Goal: Communication & Community: Answer question/provide support

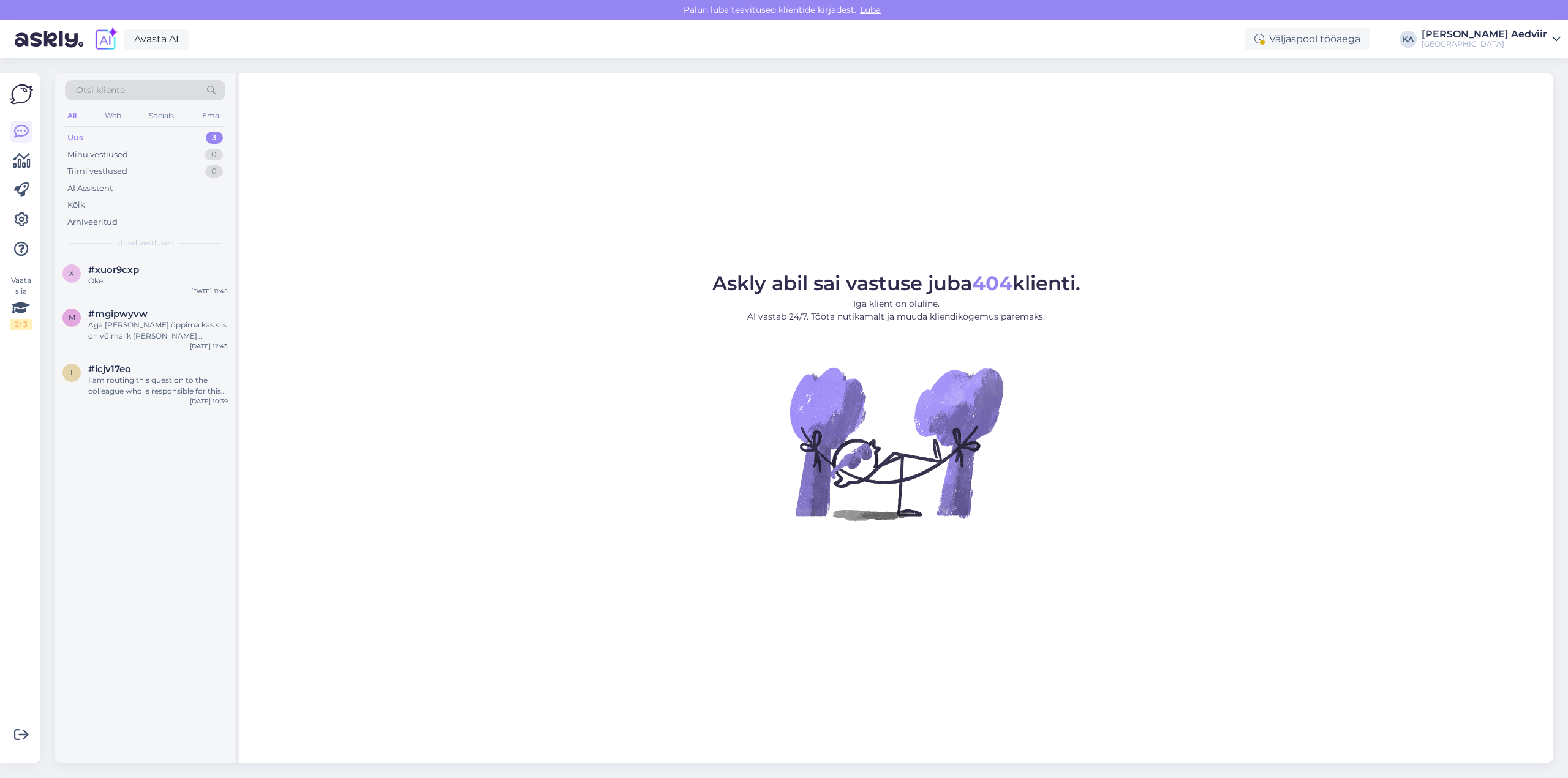
click at [99, 138] on div "Uus 3" at bounding box center [145, 138] width 161 height 17
click at [117, 274] on span "#xuor9cxp" at bounding box center [114, 270] width 51 height 11
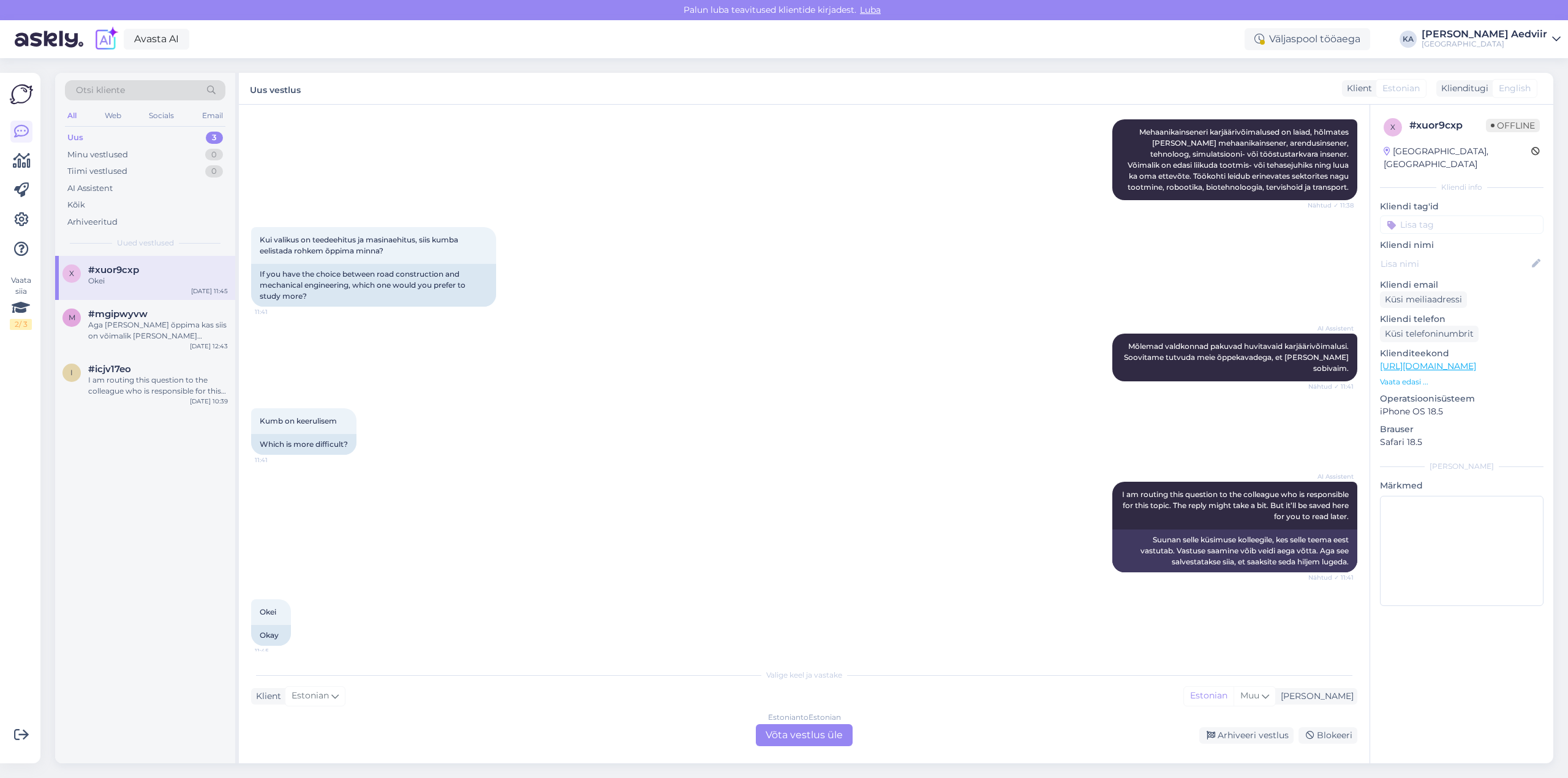
scroll to position [913, 0]
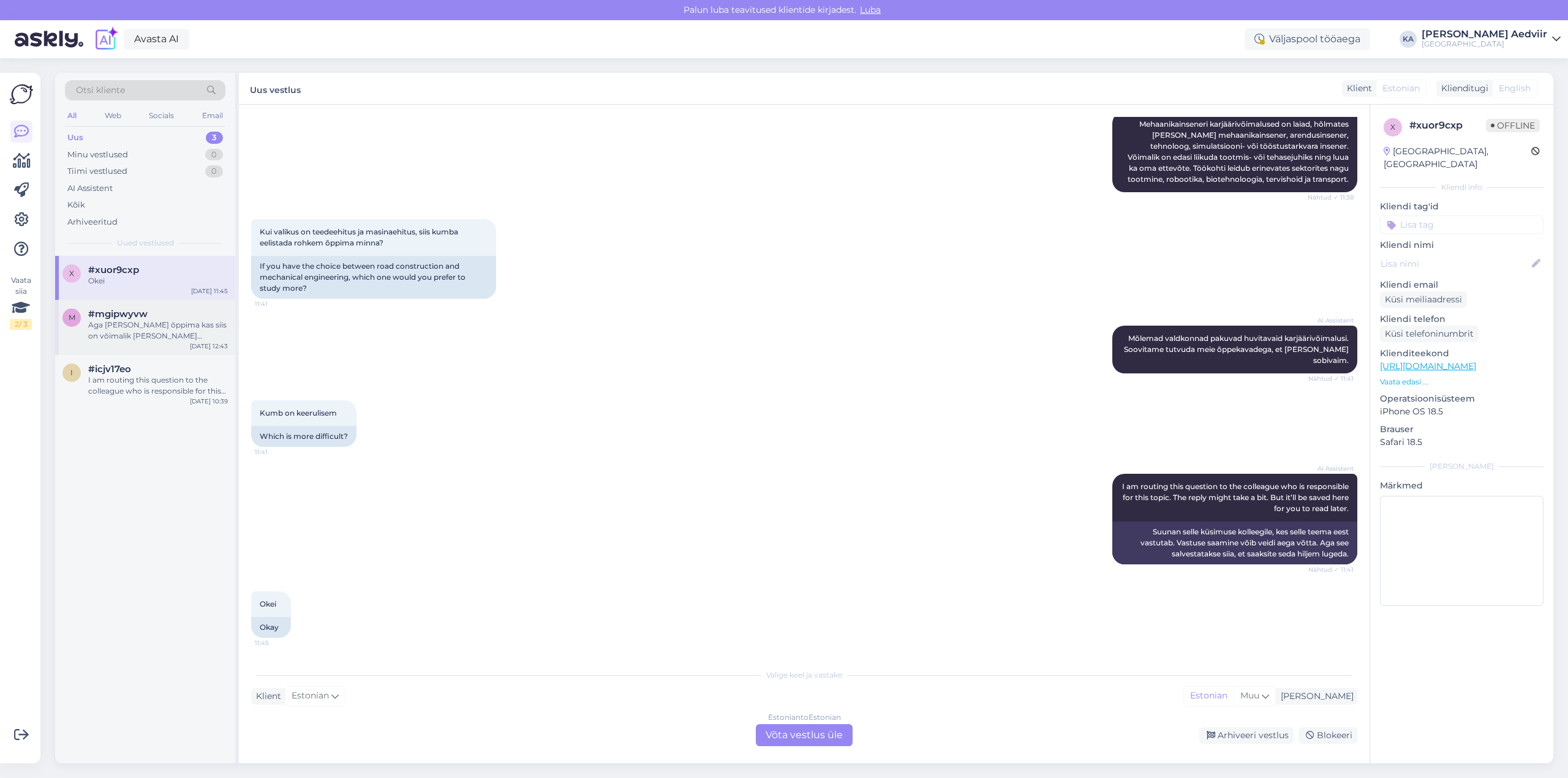
click at [145, 326] on div "Aga [PERSON_NAME] õppima kas siis on võimalik [PERSON_NAME] sisearhotektuuri di…" at bounding box center [158, 331] width 140 height 22
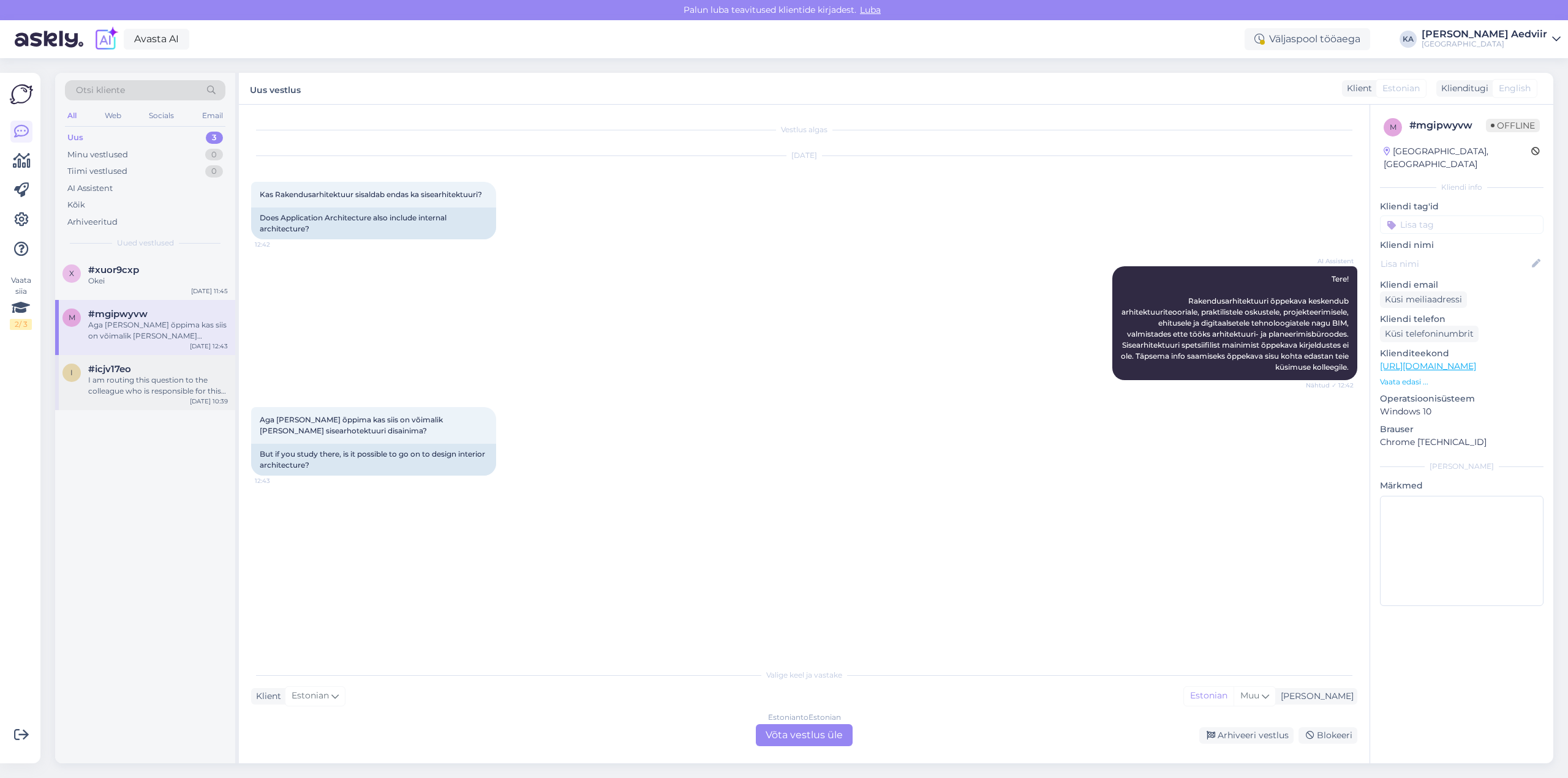
click at [143, 379] on div "I am routing this question to the colleague who is responsible for this topic. …" at bounding box center [158, 386] width 140 height 22
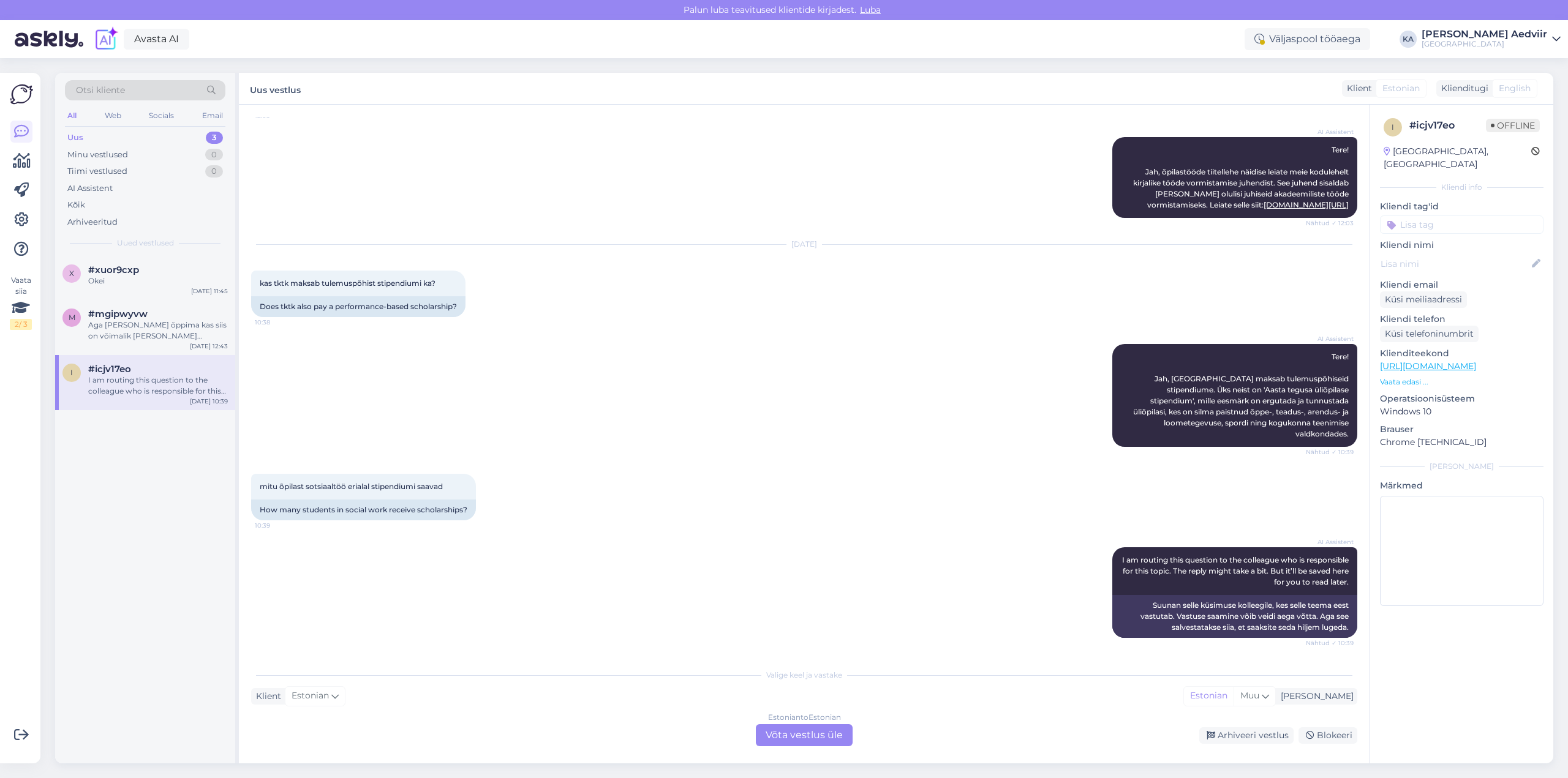
scroll to position [151, 0]
click at [109, 276] on div "Okei" at bounding box center [158, 281] width 140 height 11
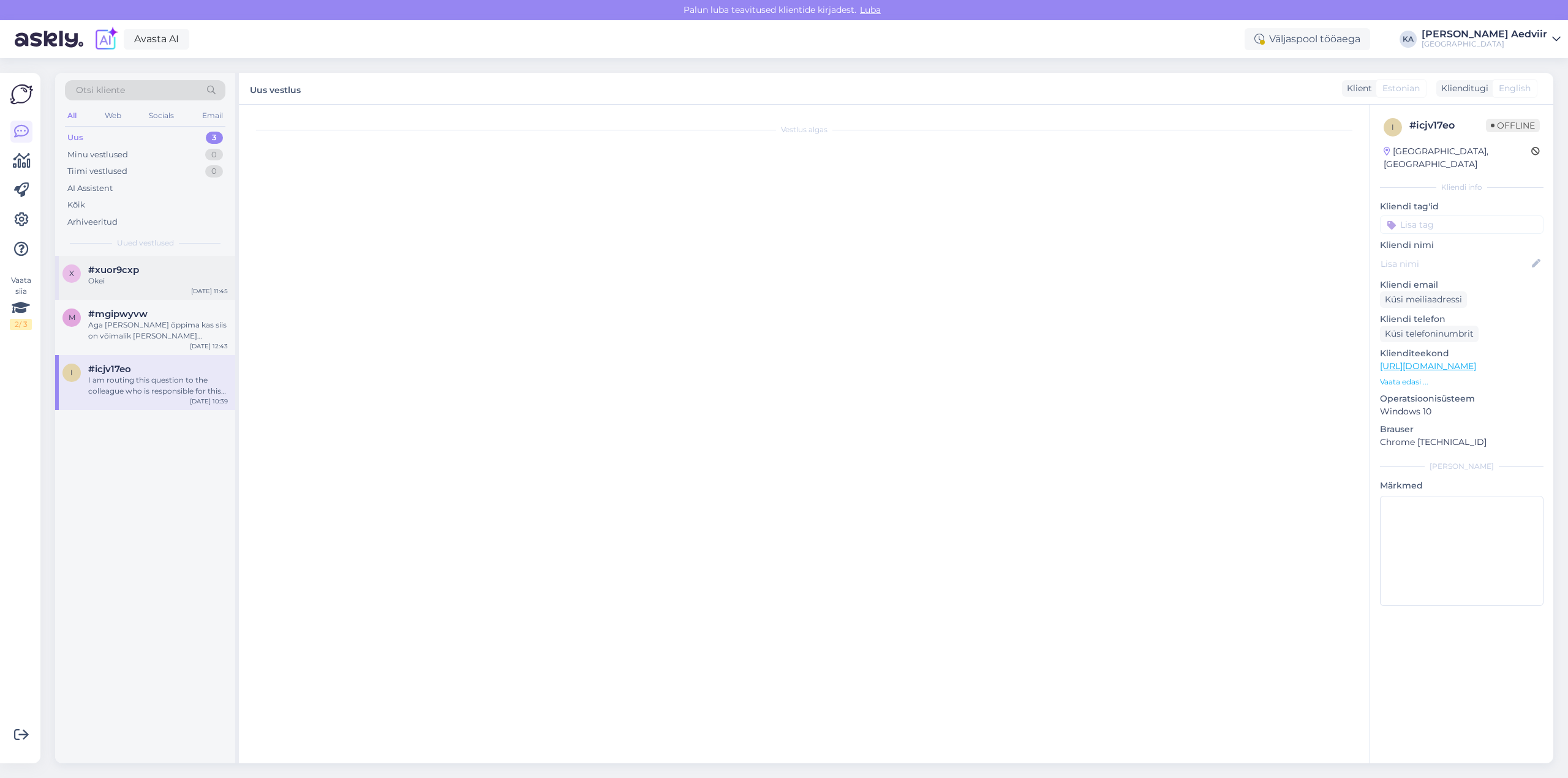
scroll to position [913, 0]
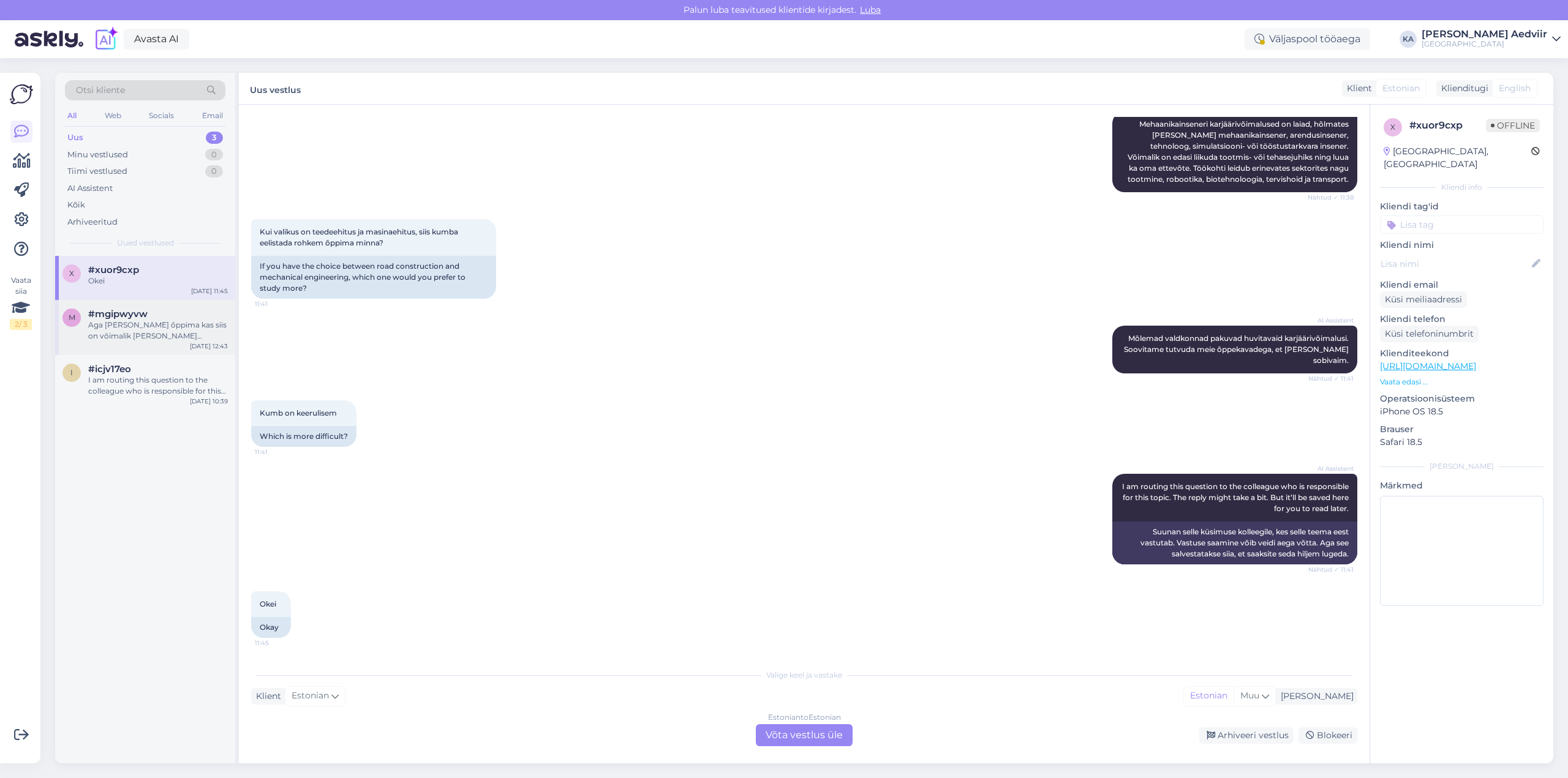
click at [114, 334] on div "Aga [PERSON_NAME] õppima kas siis on võimalik [PERSON_NAME] sisearhotektuuri di…" at bounding box center [158, 331] width 140 height 22
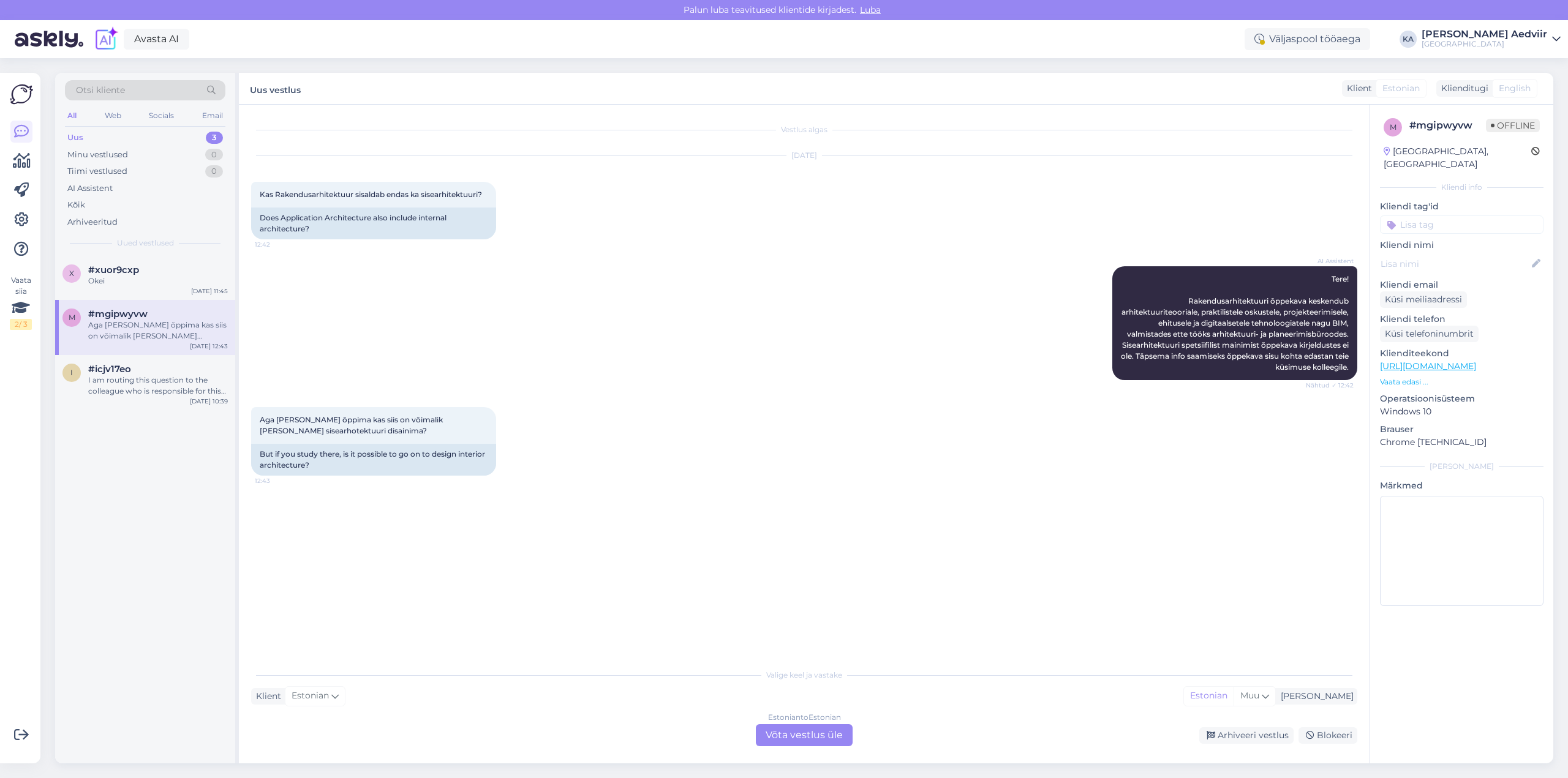
scroll to position [0, 0]
click at [790, 737] on div "Estonian to Estonian Võta vestlus üle" at bounding box center [804, 735] width 97 height 22
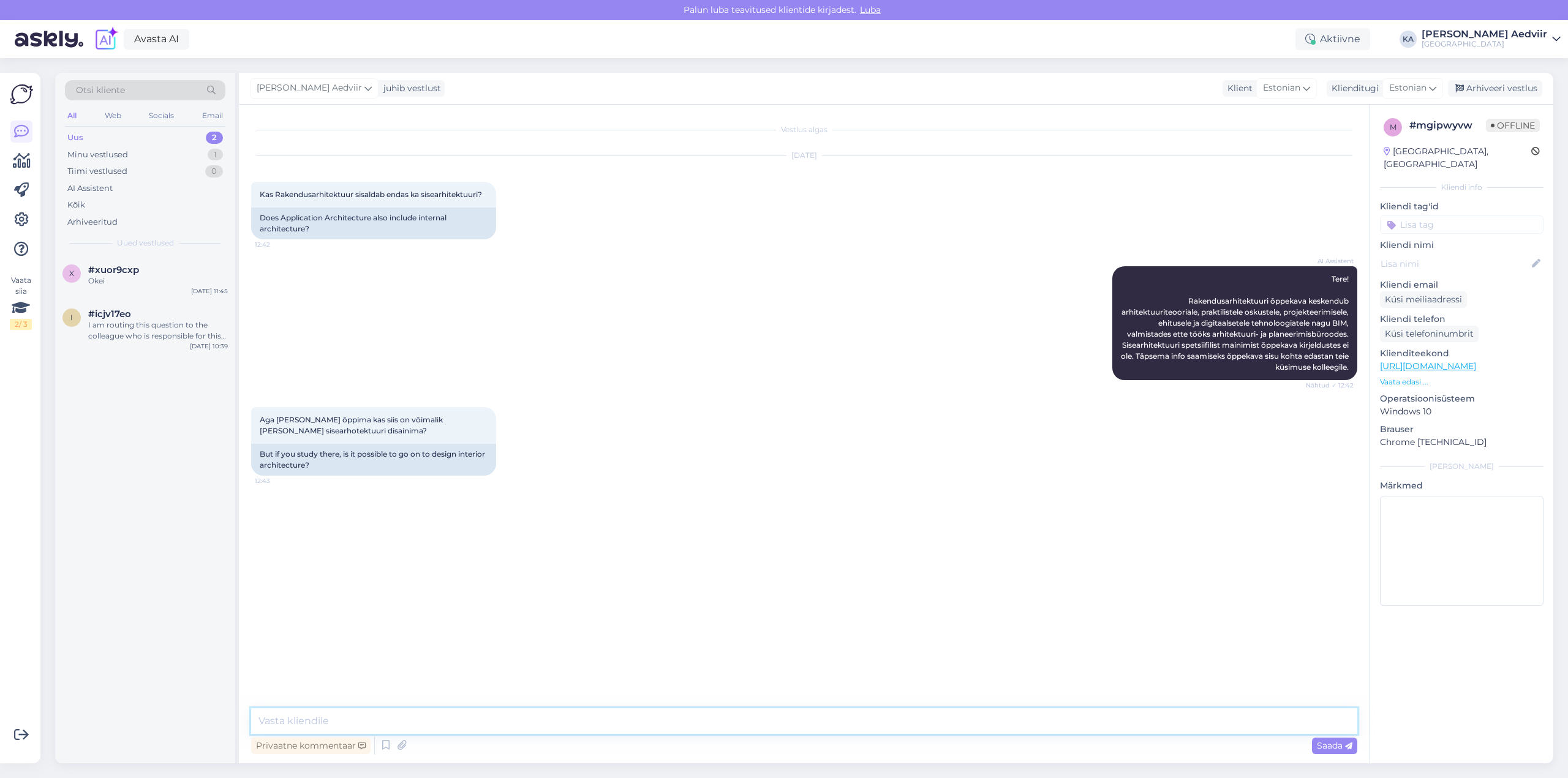
click at [464, 730] on textarea at bounding box center [804, 721] width 1106 height 25
type textarea "V"
type textarea "R"
paste textarea "Õpingute jätkamise võimalus magistriõppes"
click at [936, 721] on textarea "Olles lõpetanud õppekava Rakendusarhitektuur [GEOGRAPHIC_DATA] on õpinguid võim…" at bounding box center [804, 721] width 1106 height 25
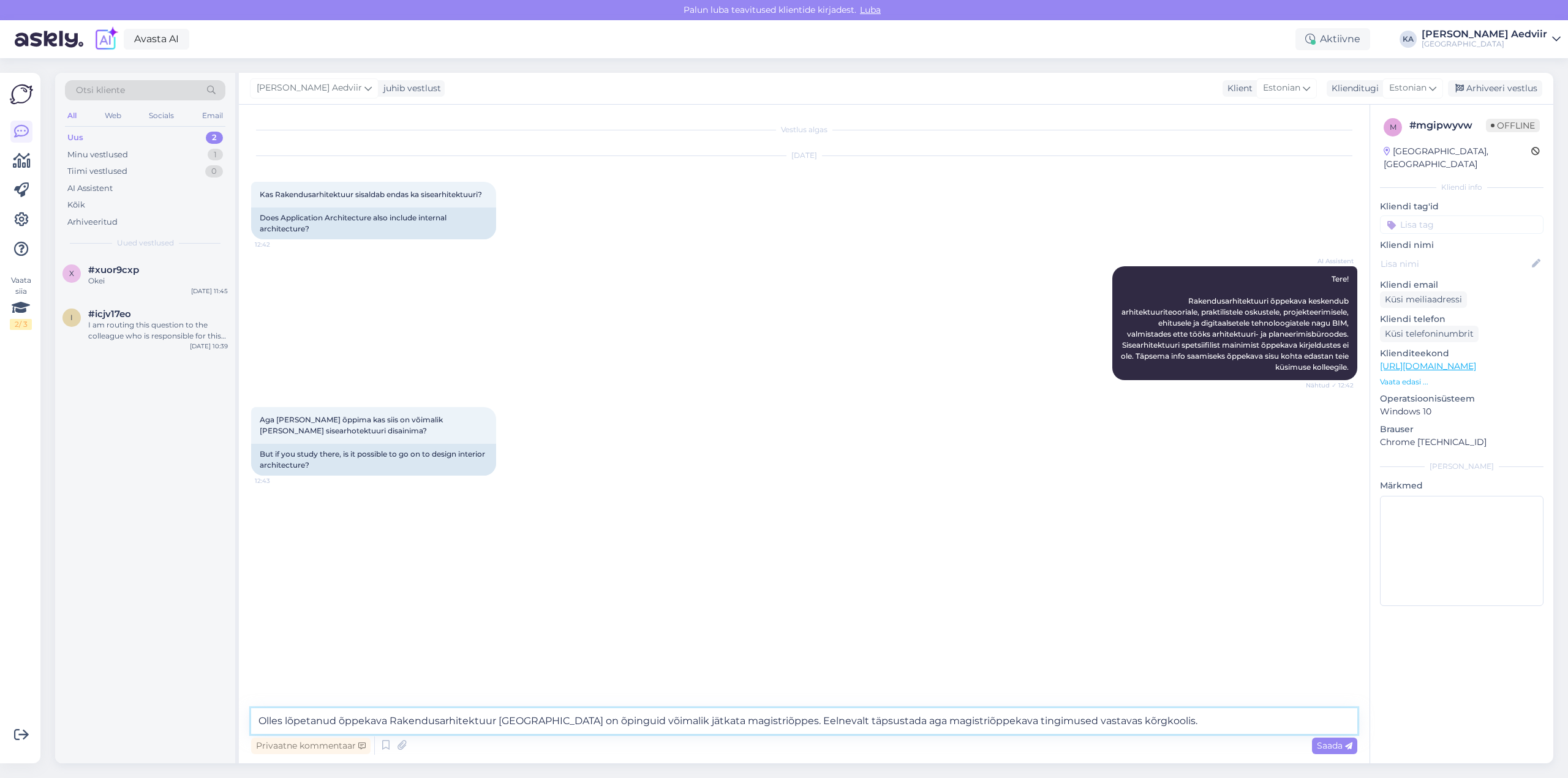
click at [837, 722] on textarea "Olles lõpetanud õppekava Rakendusarhitektuur [GEOGRAPHIC_DATA] on õpinguid võim…" at bounding box center [804, 721] width 1106 height 25
click at [930, 722] on textarea "Olles lõpetanud õppekava Rakendusarhitektuur [GEOGRAPHIC_DATA] on õpinguid võim…" at bounding box center [804, 721] width 1106 height 25
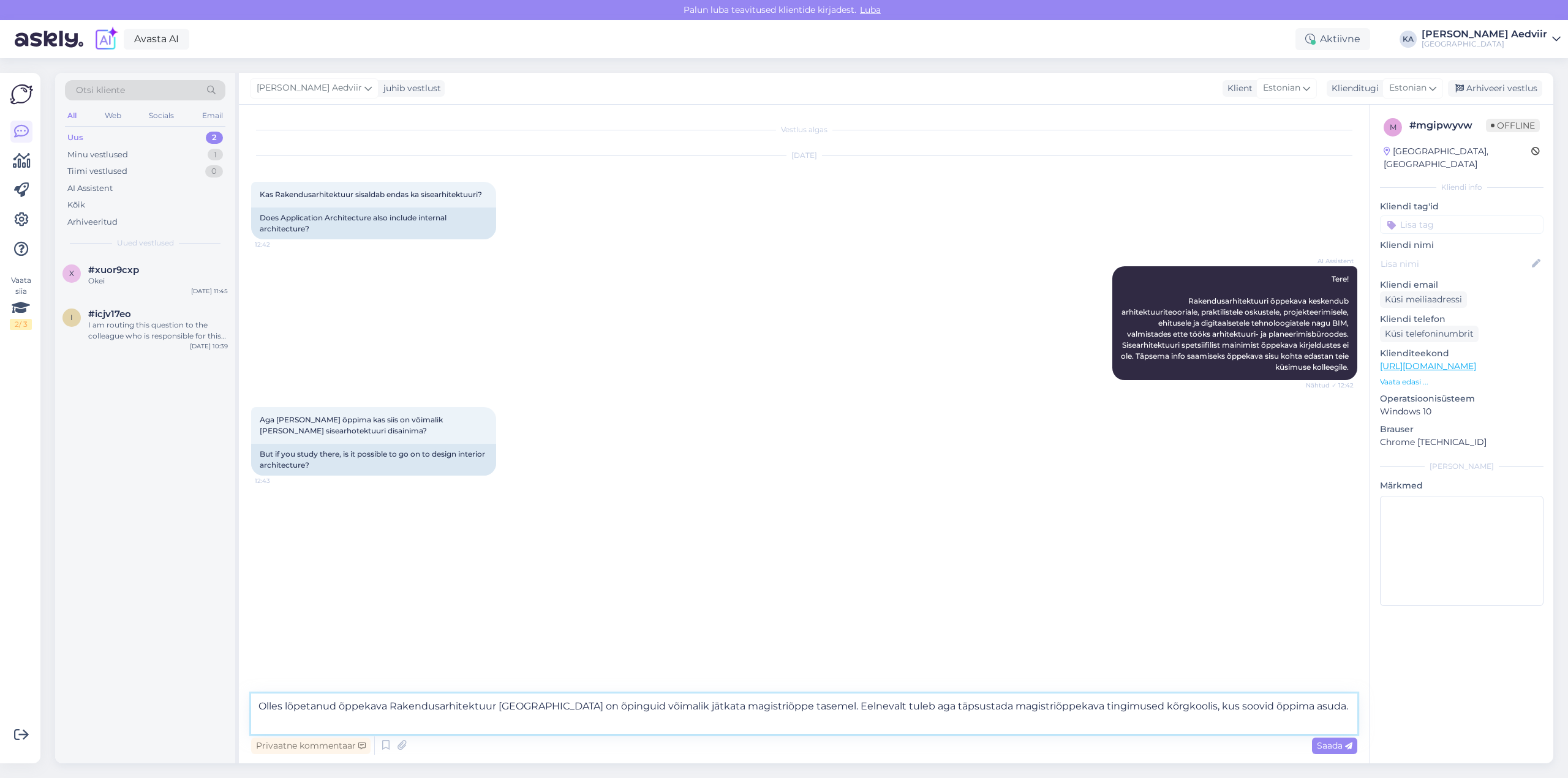
click at [937, 704] on textarea "Olles lõpetanud õppekava Rakendusarhitektuur [GEOGRAPHIC_DATA] on õpinguid võim…" at bounding box center [804, 714] width 1106 height 40
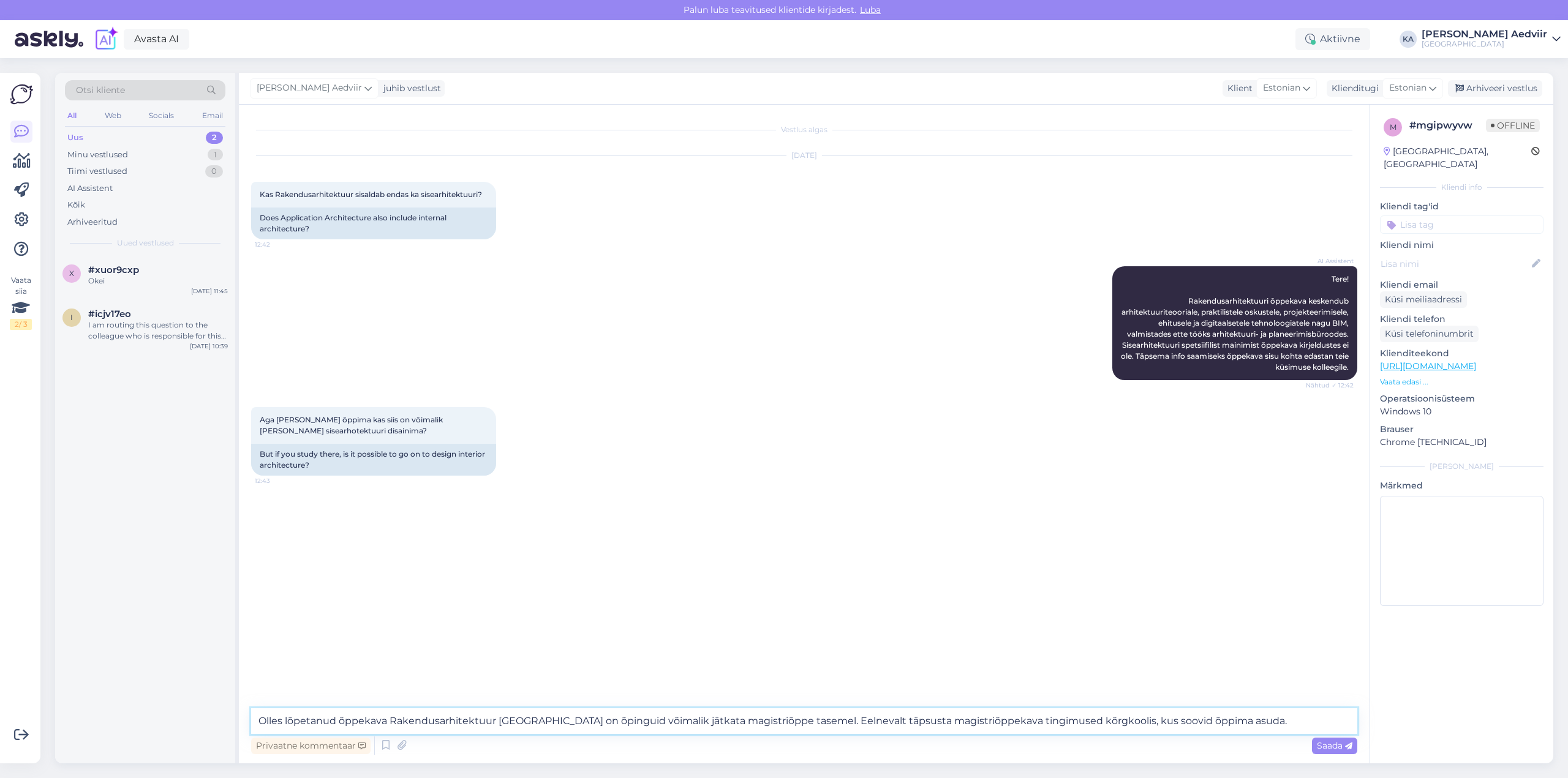
type textarea "Olles lõpetanud õppekava Rakendusarhitektuur [GEOGRAPHIC_DATA] on õpinguid võim…"
drag, startPoint x: 367, startPoint y: 721, endPoint x: 622, endPoint y: 722, distance: 255.0
click at [369, 719] on textarea "Õppekavad Disain ja arhitektuur ning" at bounding box center [804, 721] width 1106 height 25
type textarea "Õppekavadel Disain ja innovatsioon ning Sisearhitektuur on võimalik õppida Eest…"
click at [1326, 742] on span "Saada" at bounding box center [1335, 746] width 36 height 11
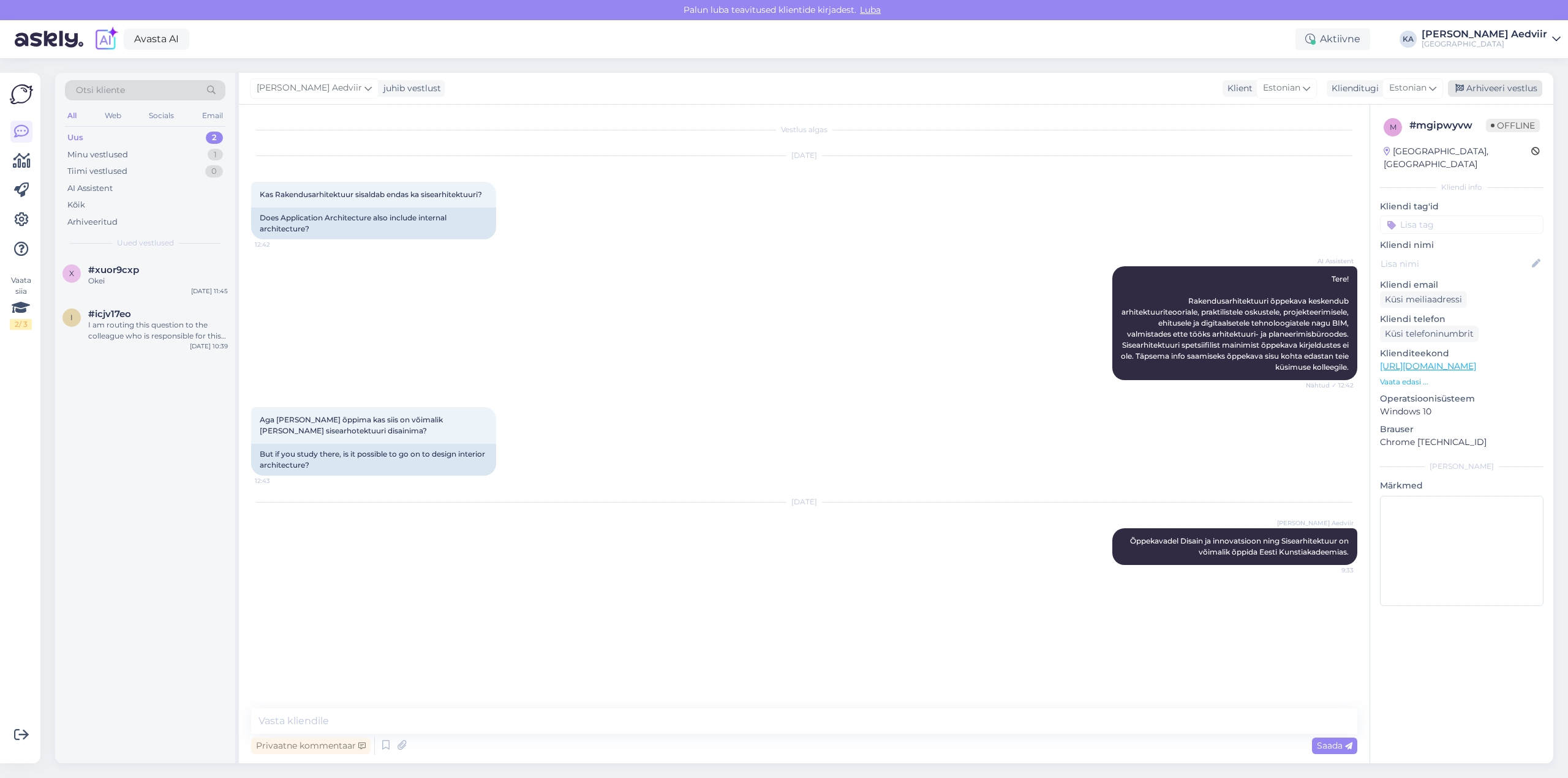
click at [1501, 95] on div "Arhiveeri vestlus" at bounding box center [1495, 88] width 94 height 16
click at [105, 140] on div "Uus 2" at bounding box center [145, 138] width 161 height 17
click at [107, 329] on div "I am routing this question to the colleague who is responsible for this topic. …" at bounding box center [158, 331] width 140 height 22
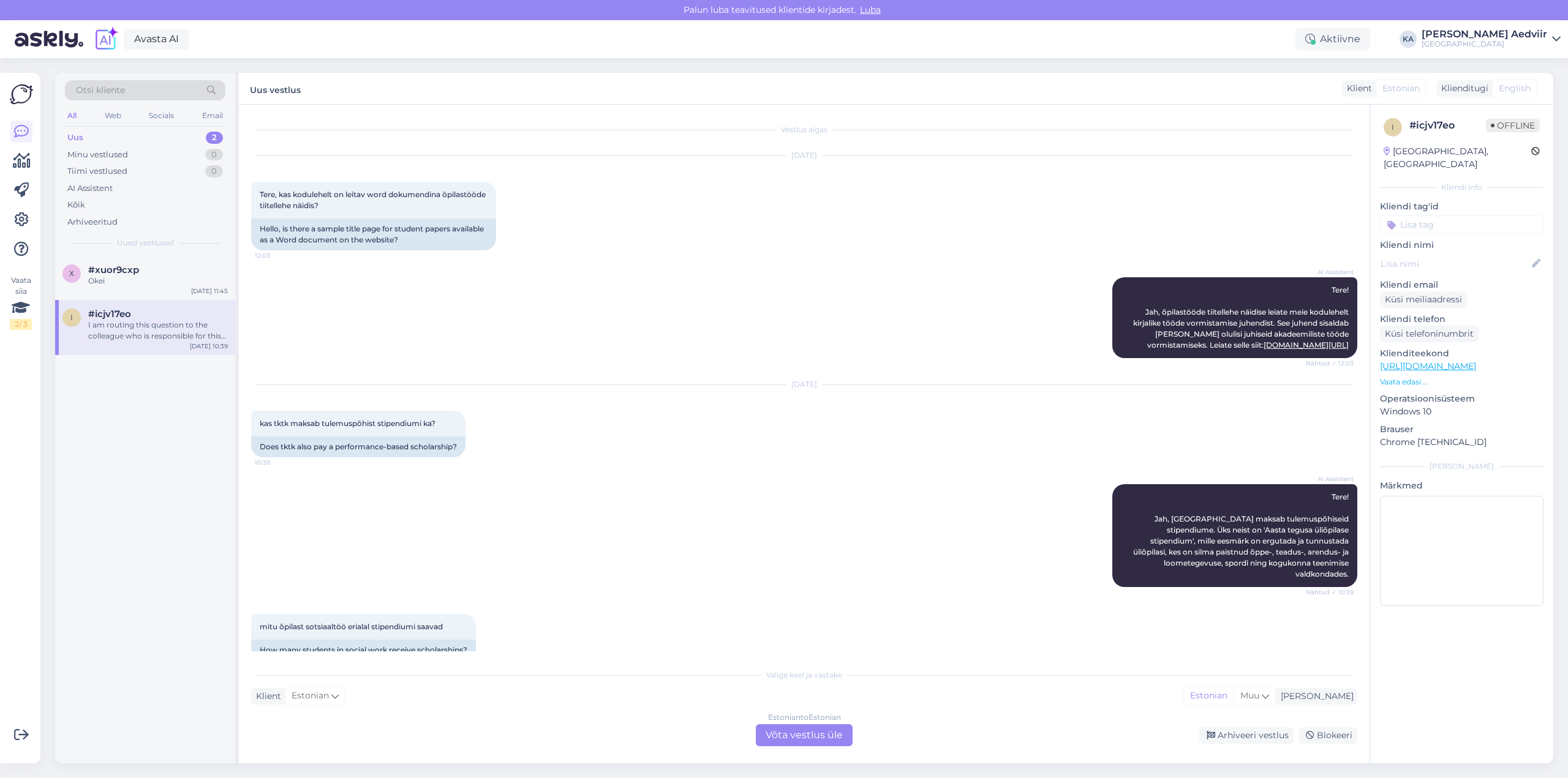
scroll to position [151, 0]
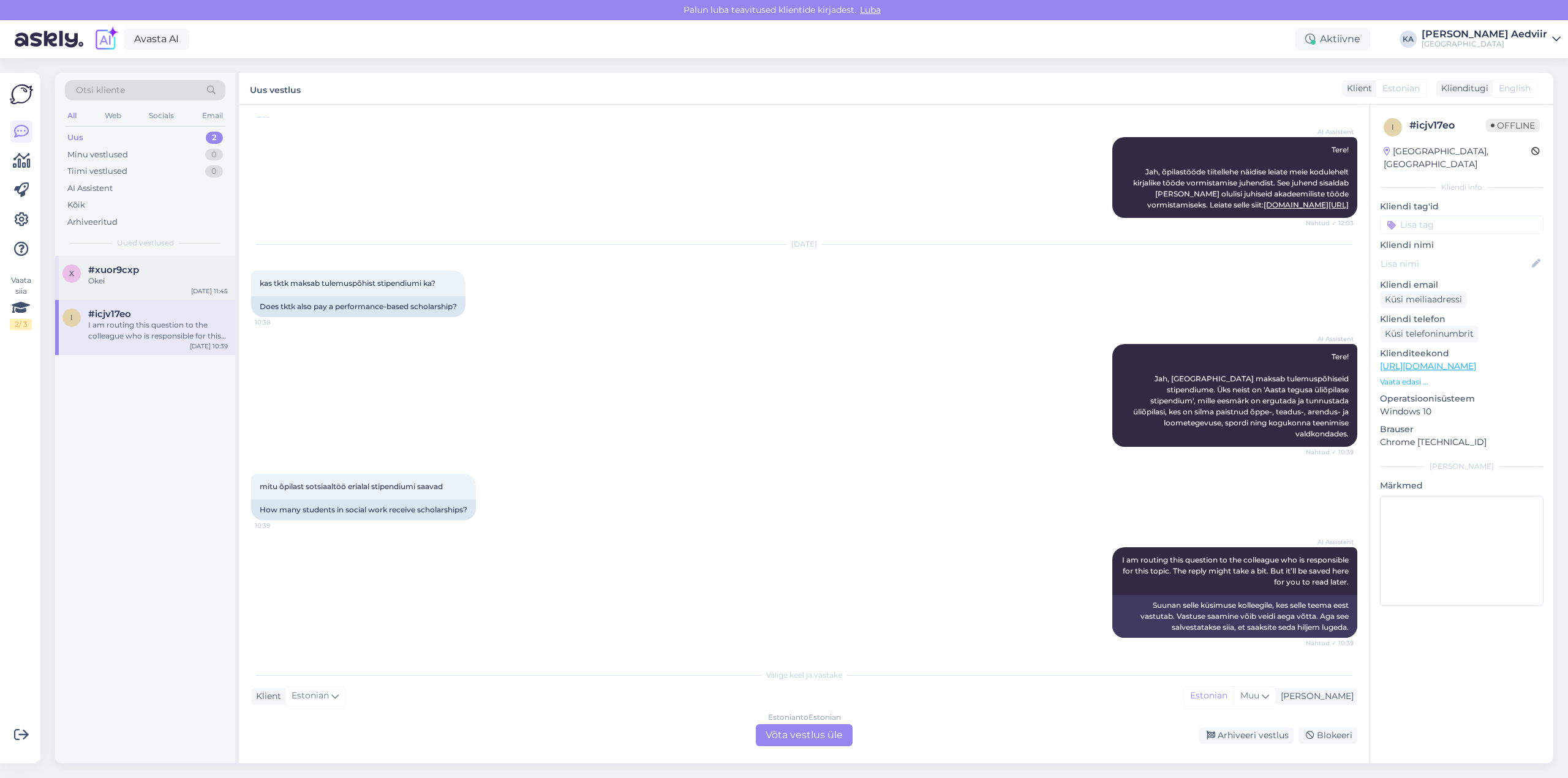
click at [87, 277] on div "x #xuor9cxp Okei" at bounding box center [145, 275] width 165 height 22
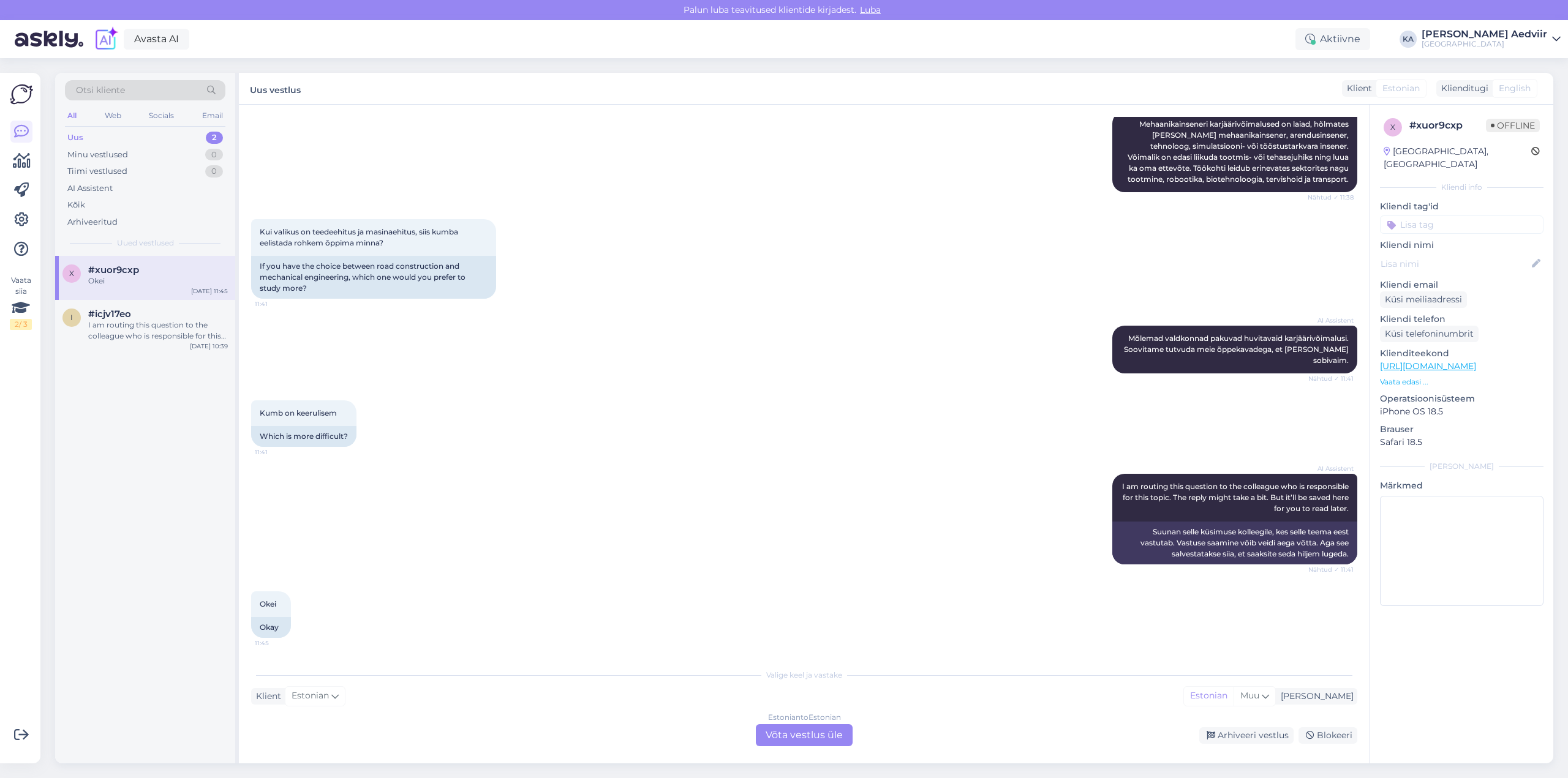
click at [813, 733] on div "Estonian to Estonian Võta vestlus üle" at bounding box center [804, 735] width 97 height 22
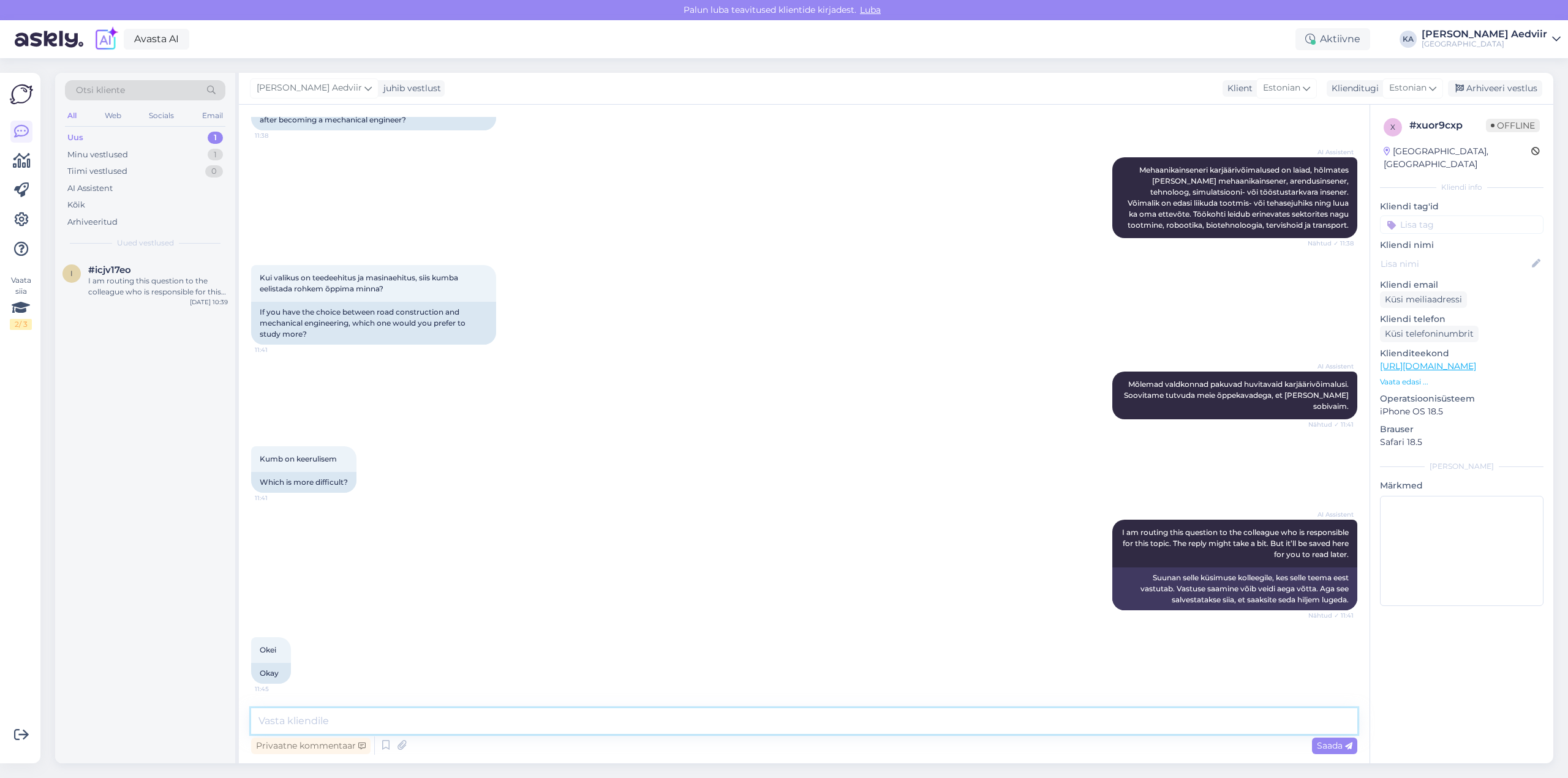
click at [589, 724] on textarea at bounding box center [804, 721] width 1106 height 25
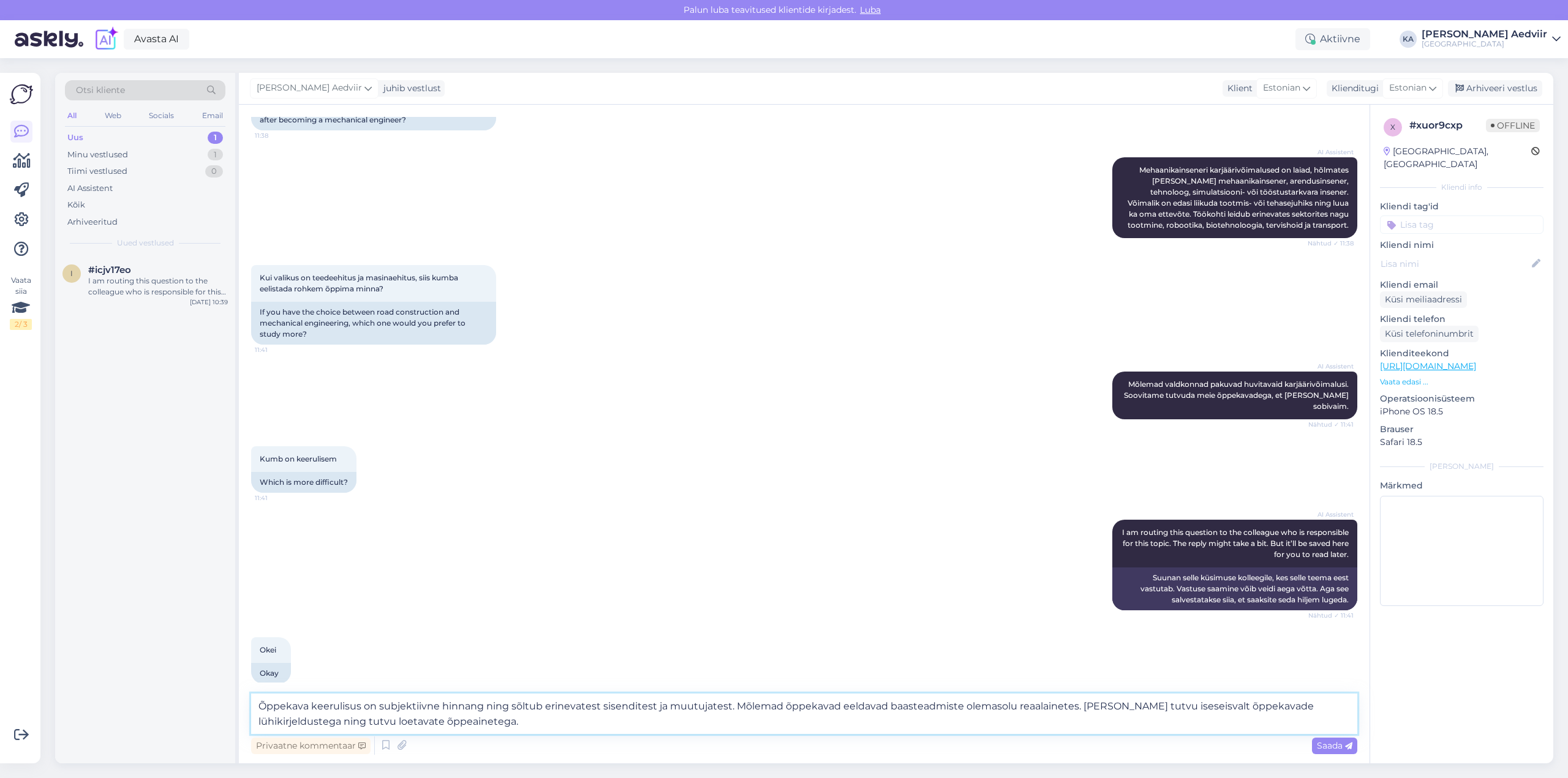
click at [1078, 706] on textarea "Õppekava keerulisus on subjektiivne hinnang ning sõltub erinevatest sisenditest…" at bounding box center [804, 714] width 1106 height 40
type textarea "Õppekava keerulisus on subjektiivne hinnang ning sõltub erinevatest sisenditest…"
click at [1332, 746] on span "Saada" at bounding box center [1335, 746] width 36 height 11
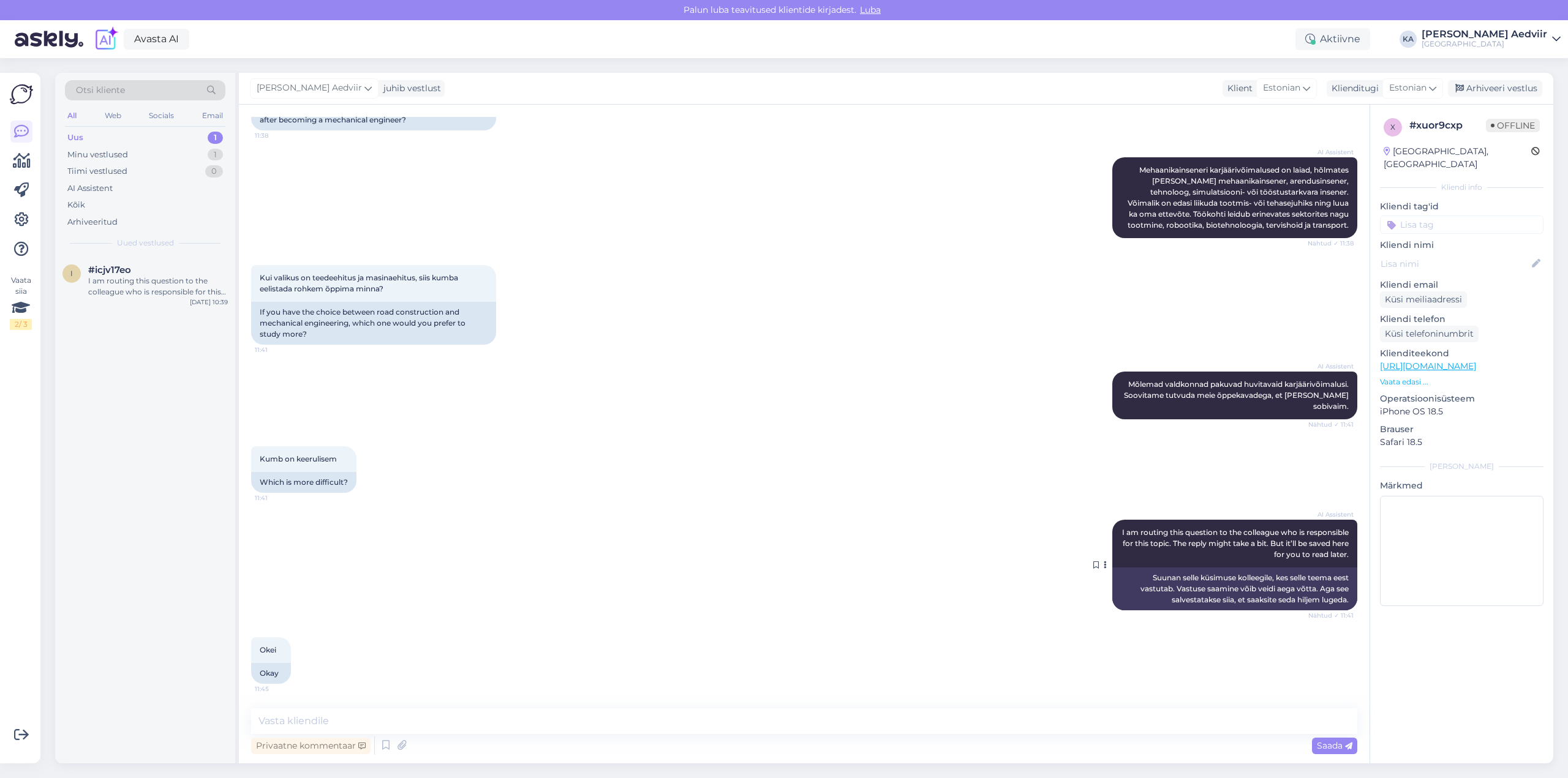
scroll to position [990, 0]
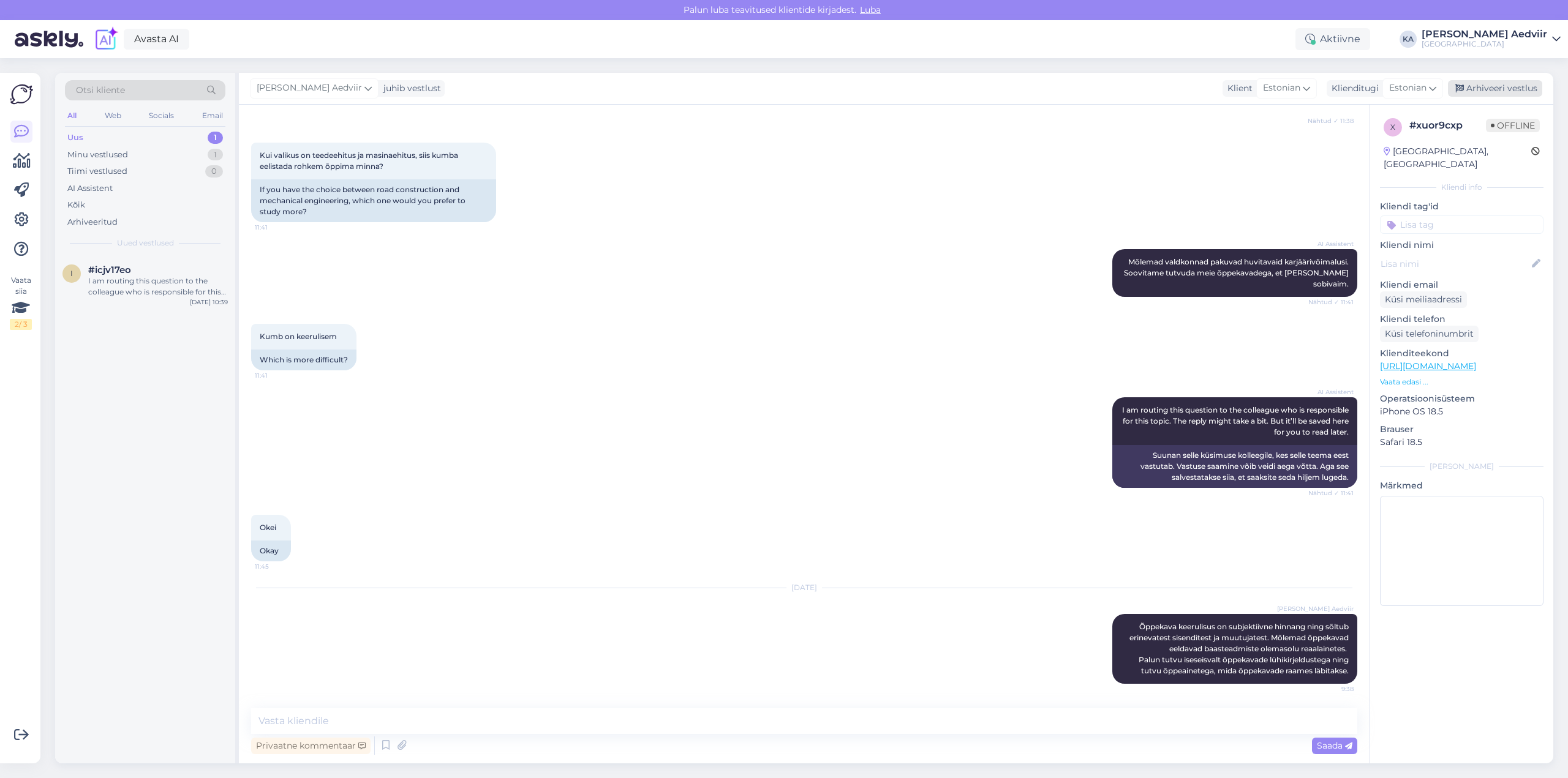
click at [1495, 91] on div "Arhiveeri vestlus" at bounding box center [1495, 88] width 94 height 16
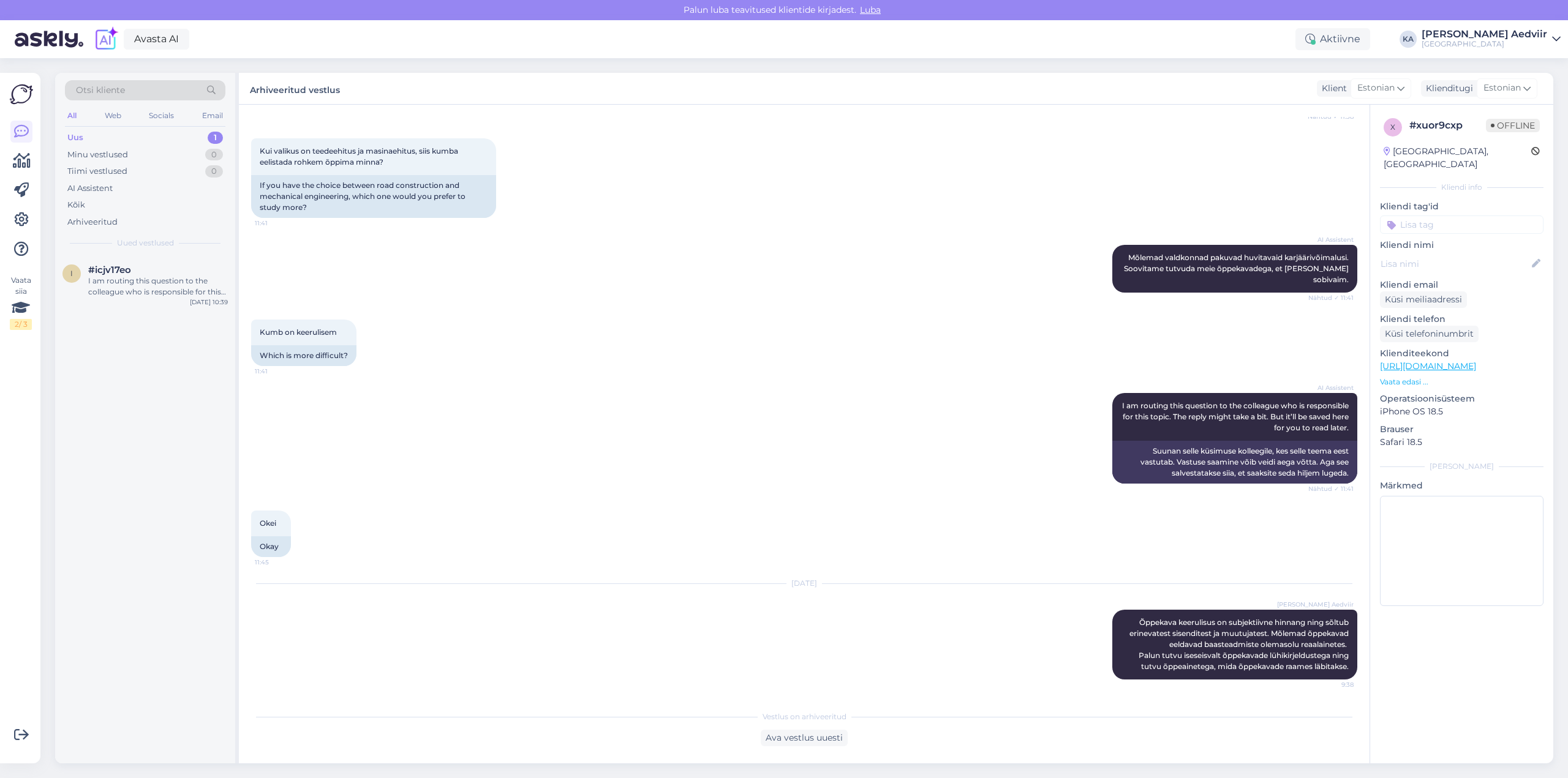
click at [81, 135] on div "Uus" at bounding box center [75, 138] width 16 height 12
click at [123, 287] on div "I am routing this question to the colleague who is responsible for this topic. …" at bounding box center [158, 287] width 140 height 22
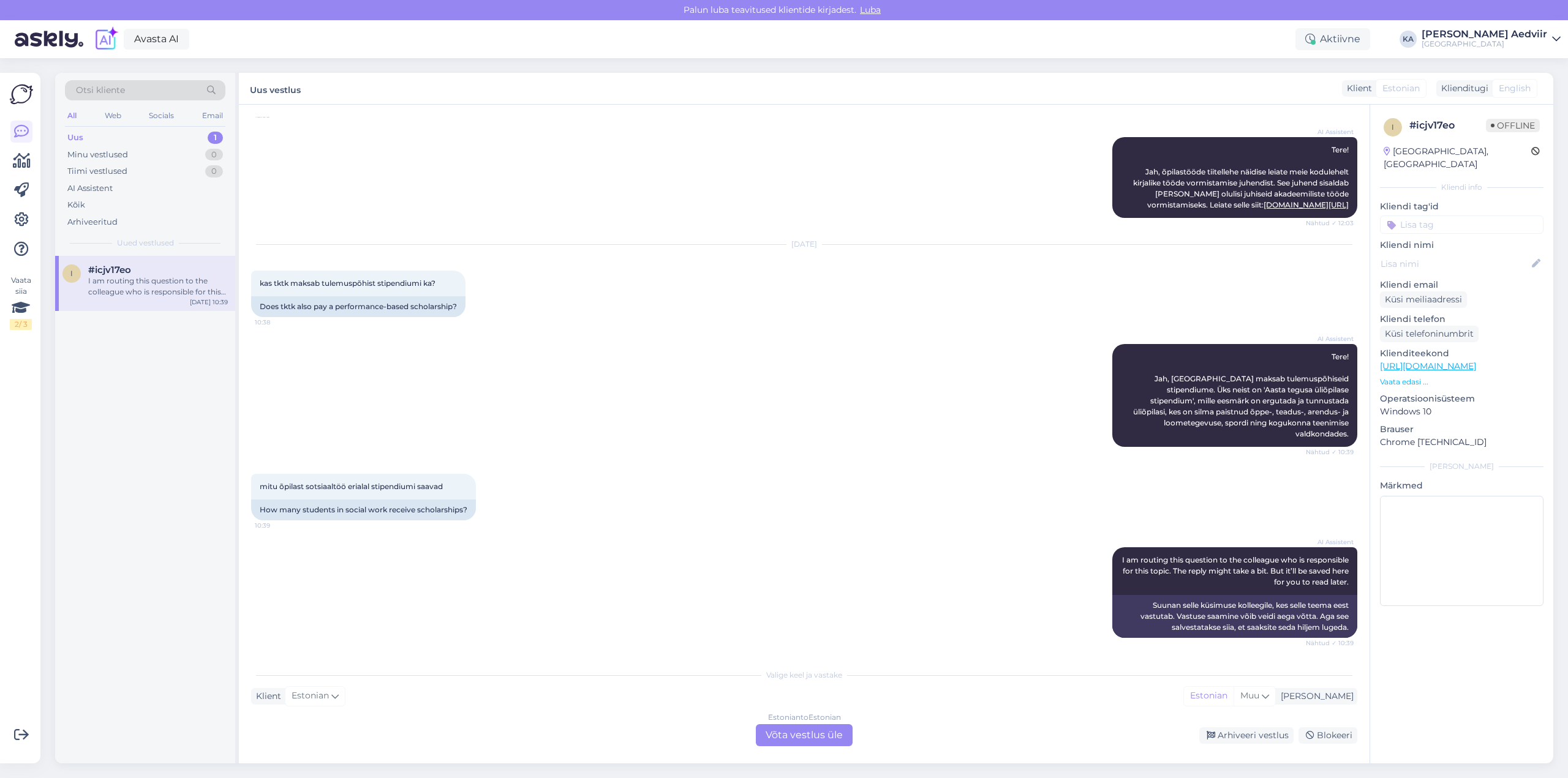
click at [784, 735] on div "Estonian to Estonian Võta vestlus üle" at bounding box center [804, 735] width 97 height 22
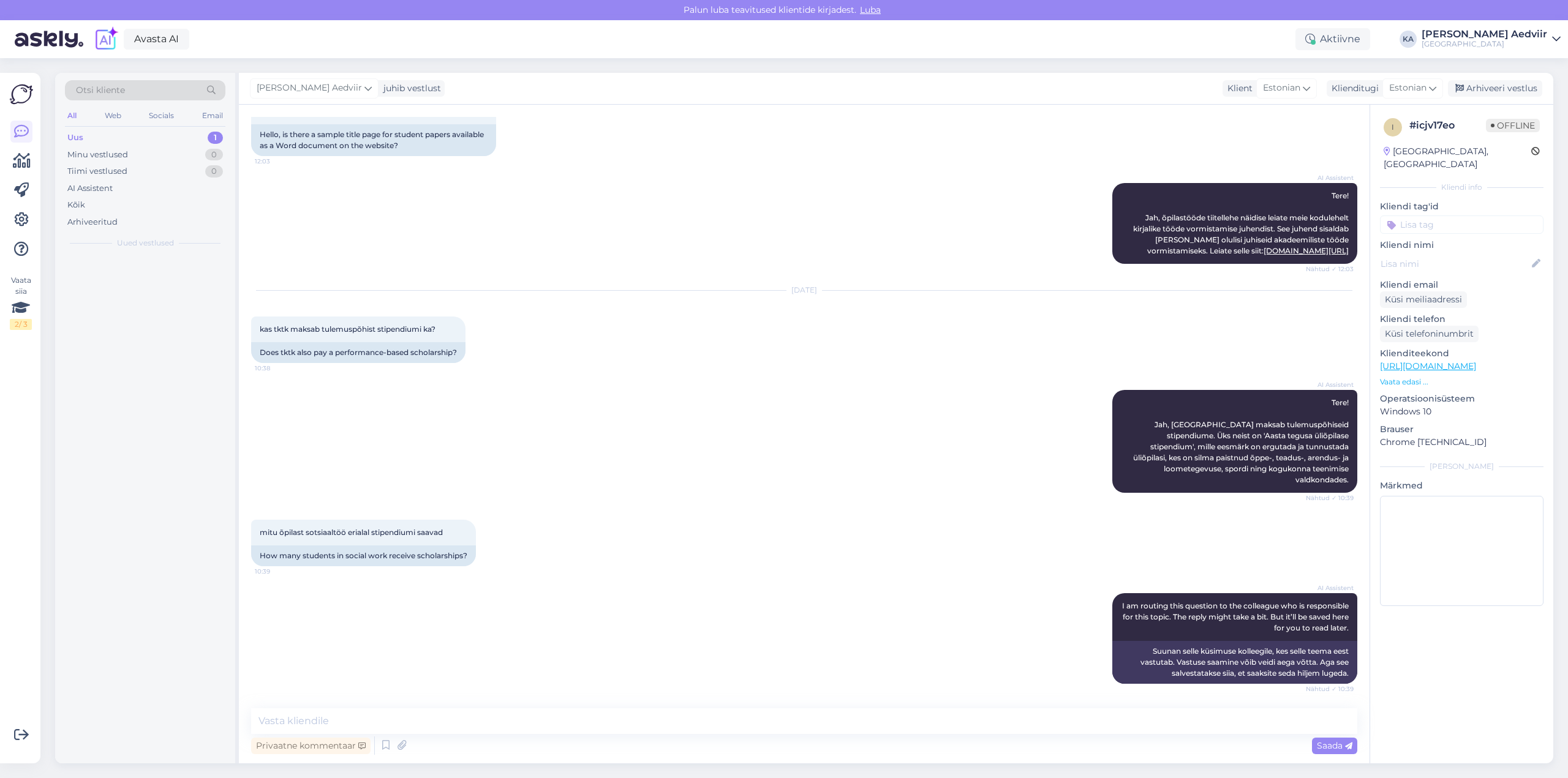
scroll to position [105, 0]
paste textarea "Stipendiumile saavad kandideerida kõik TTK üliõpilased, kes on stipendiumikonku…"
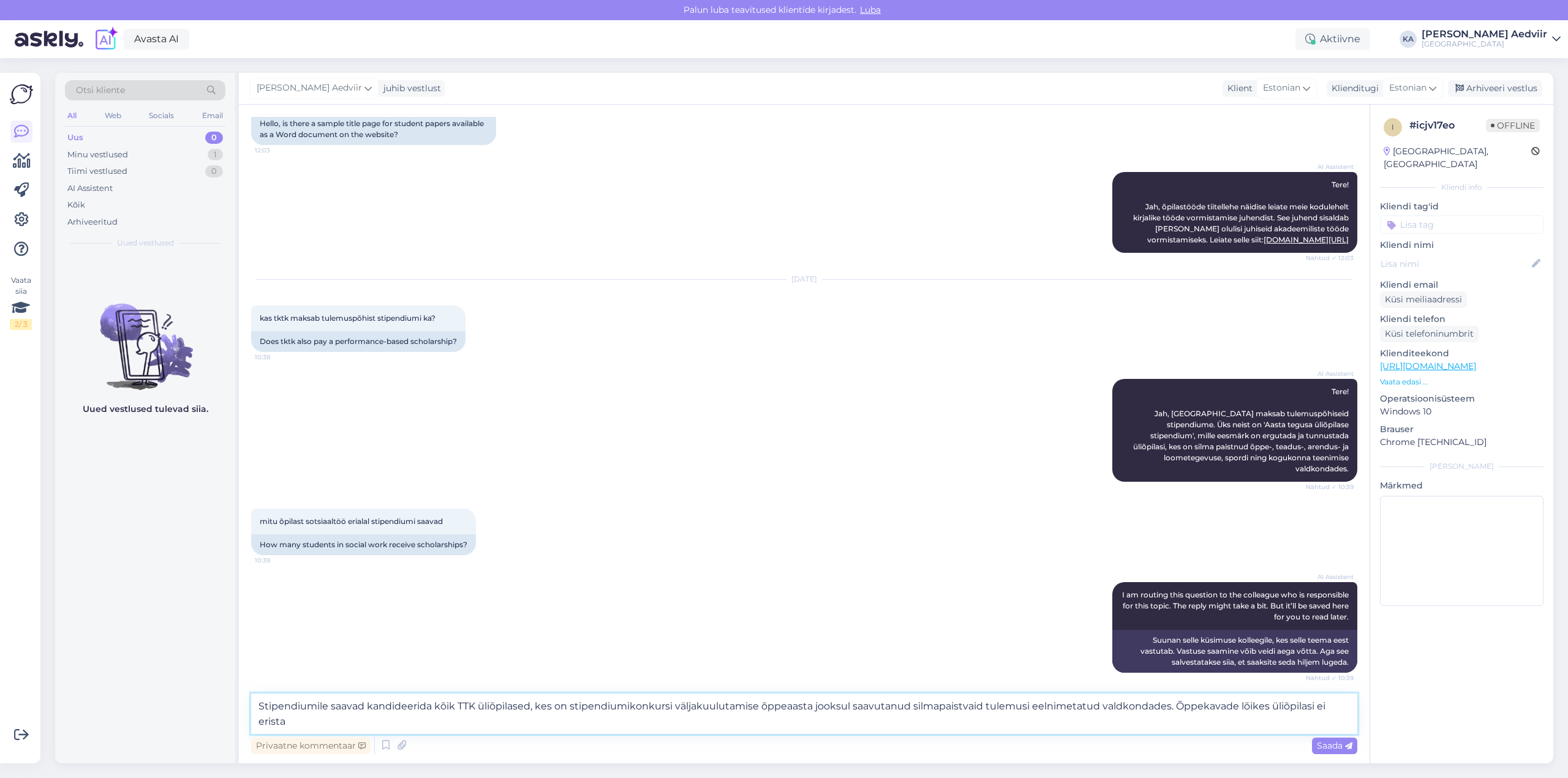
scroll to position [120, 0]
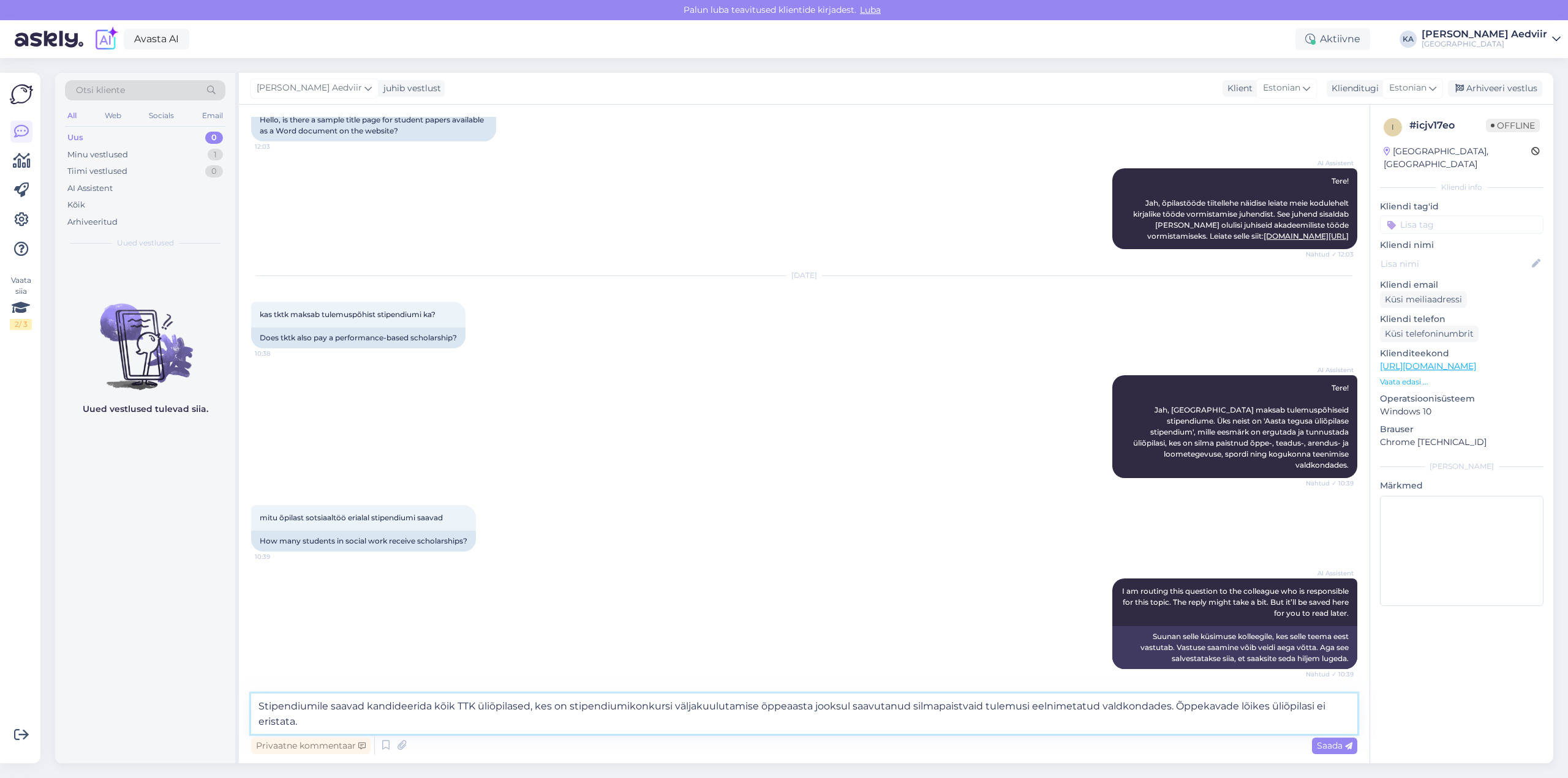
click at [1171, 708] on textarea "Stipendiumile saavad kandideerida kõik TTK üliõpilased, kes on stipendiumikonku…" at bounding box center [804, 714] width 1106 height 40
drag, startPoint x: 1270, startPoint y: 711, endPoint x: 1301, endPoint y: 724, distance: 33.6
click at [1270, 709] on textarea "Stipendiumile saavad kandideerida kõik TTK üliõpilased, kes on stipendiumikonku…" at bounding box center [804, 714] width 1106 height 40
type textarea "Stipendiumile saavad kandideerida kõik TTK üliõpilased, kes on stipendiumikonku…"
click at [1329, 748] on span "Saada" at bounding box center [1335, 746] width 36 height 11
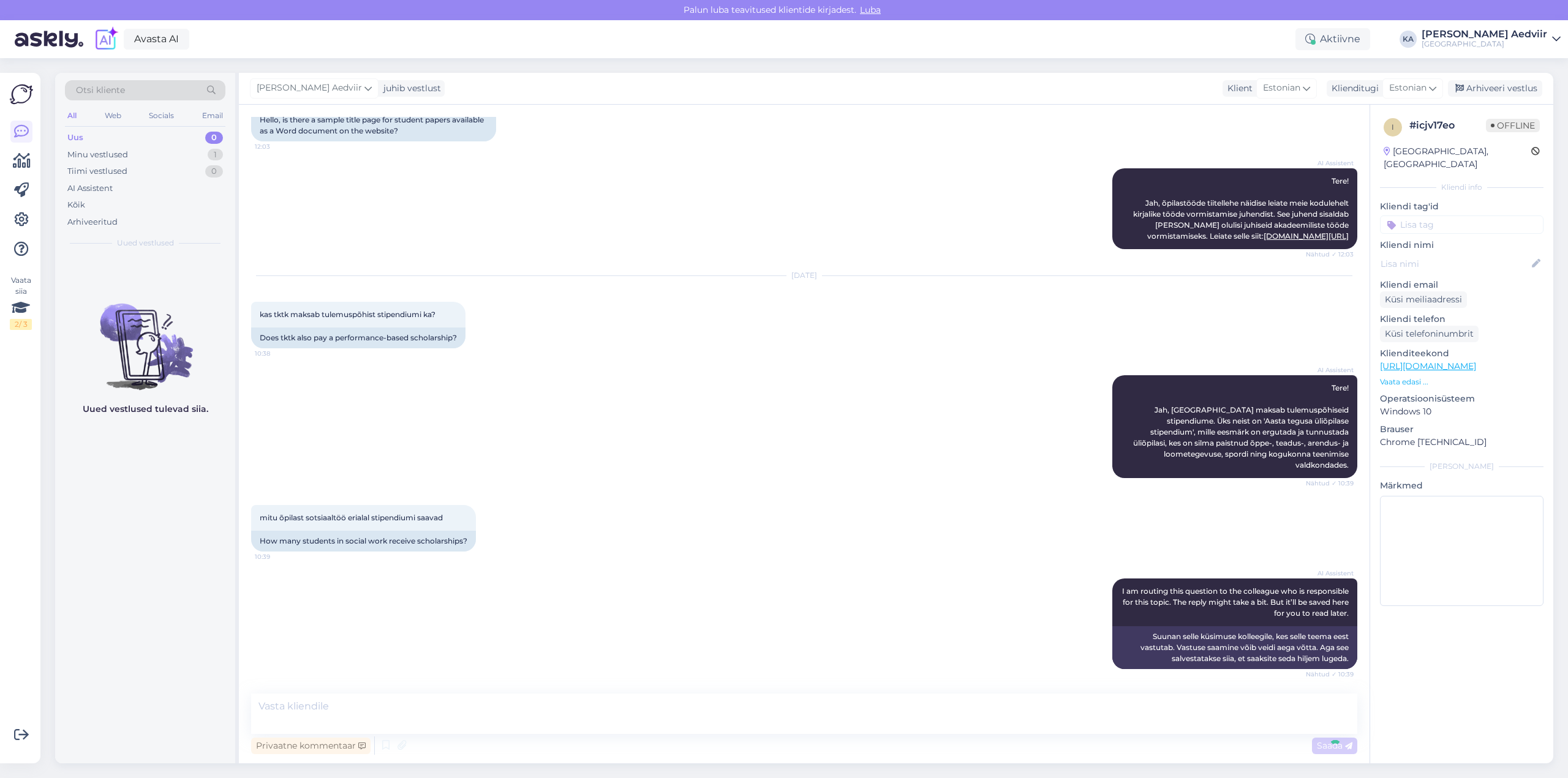
scroll to position [228, 0]
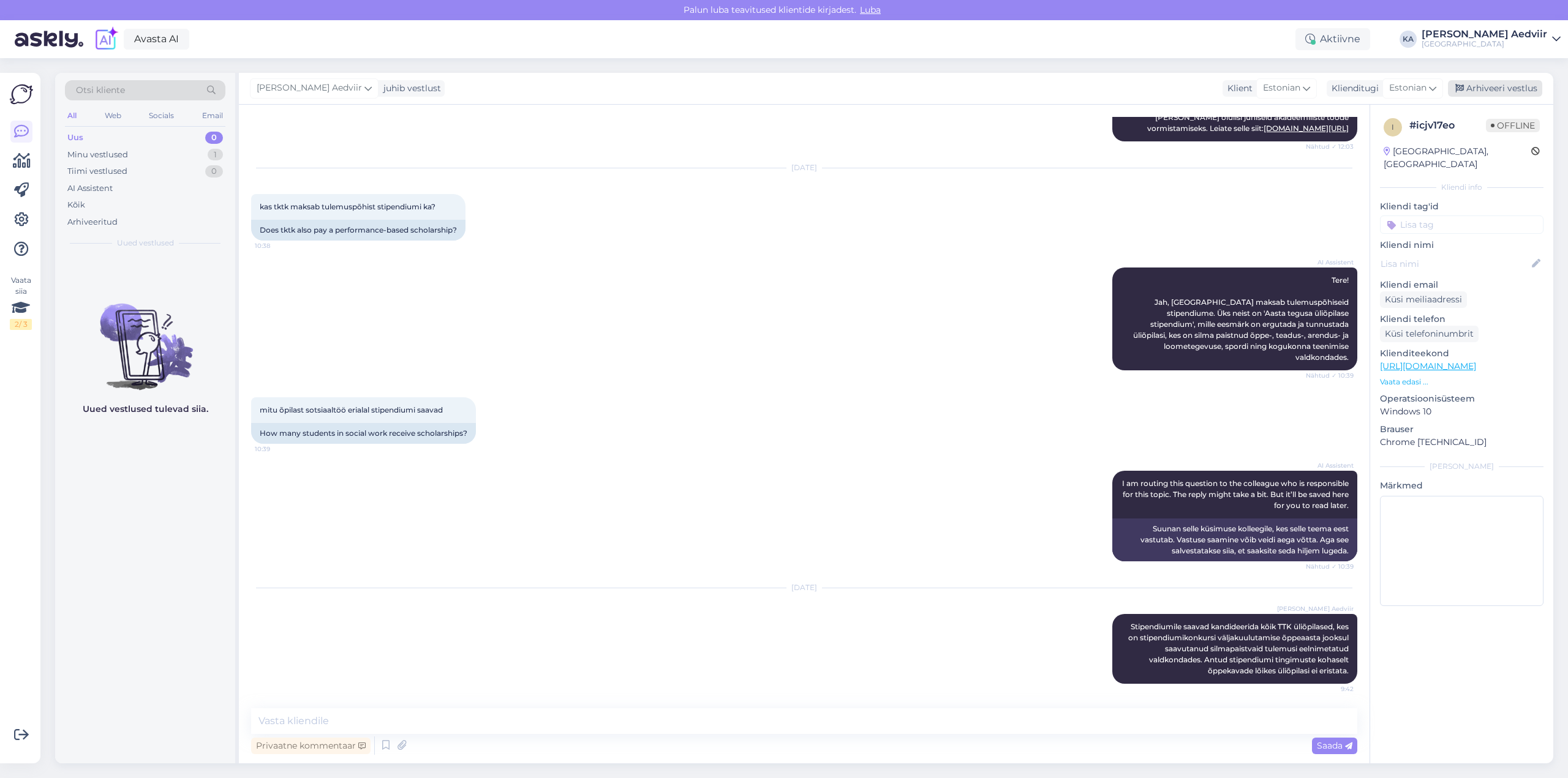
click at [1491, 88] on div "Arhiveeri vestlus" at bounding box center [1495, 88] width 94 height 16
